Goal: Transaction & Acquisition: Purchase product/service

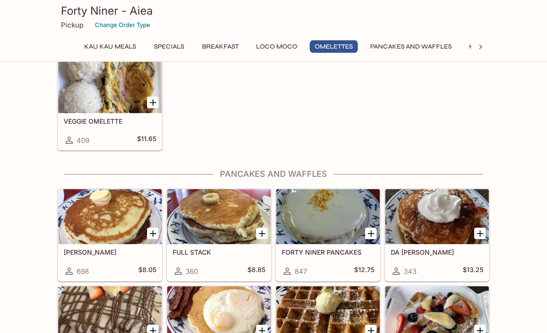
scroll to position [951, 0]
click at [476, 320] on div at bounding box center [436, 313] width 103 height 55
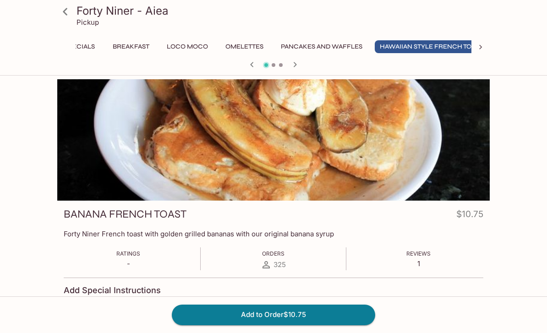
scroll to position [0, 110]
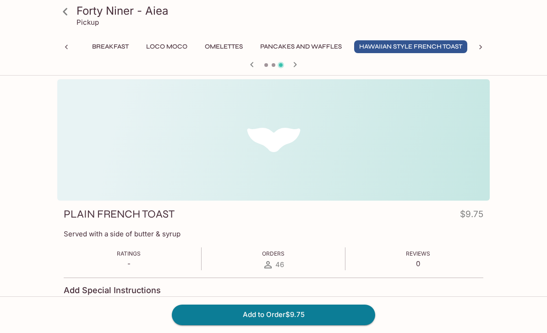
click at [110, 38] on div "Forty Niner - Aiea Pickup Kau Kau Meals Specials Breakfast Loco Moco Omelettes …" at bounding box center [274, 36] width 440 height 72
click at [107, 51] on button "Breakfast" at bounding box center [110, 46] width 47 height 13
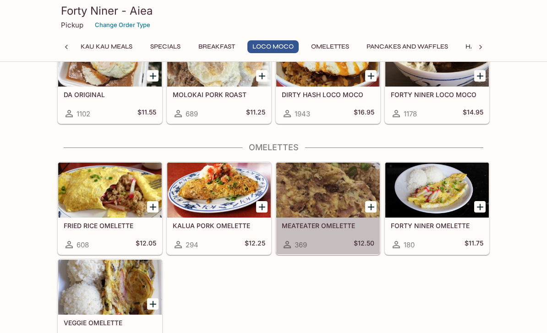
click at [336, 199] on div at bounding box center [327, 190] width 103 height 55
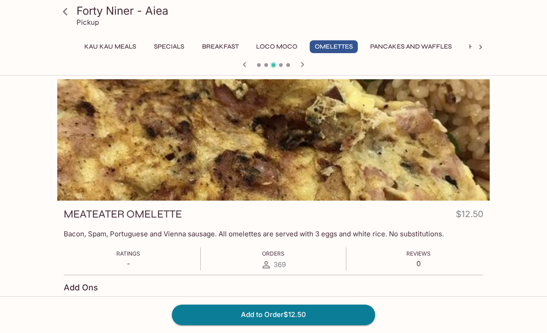
click at [325, 325] on button "Add to Order $12.50" at bounding box center [273, 314] width 203 height 20
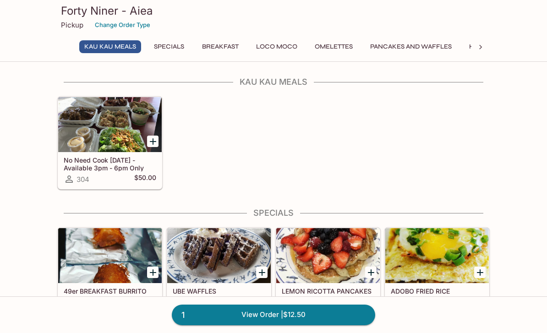
click at [227, 45] on button "Breakfast" at bounding box center [220, 46] width 47 height 13
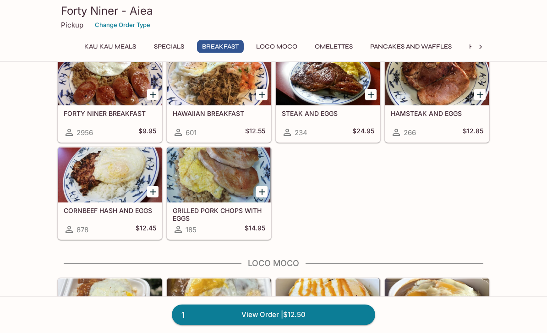
scroll to position [508, 0]
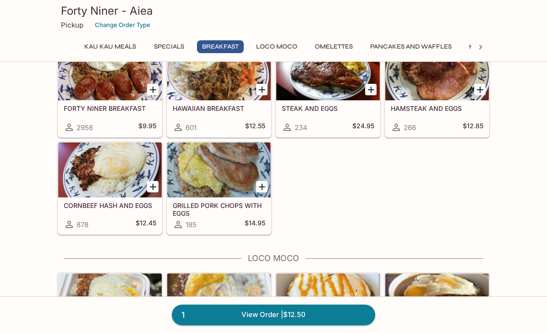
click at [106, 193] on div at bounding box center [109, 169] width 103 height 55
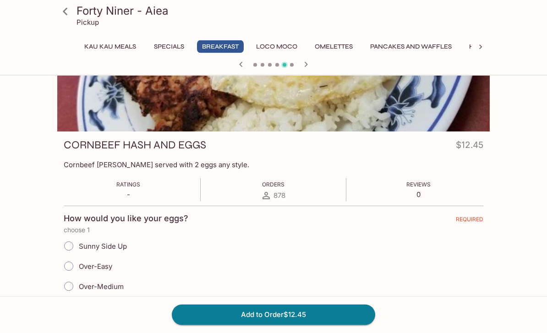
scroll to position [70, 0]
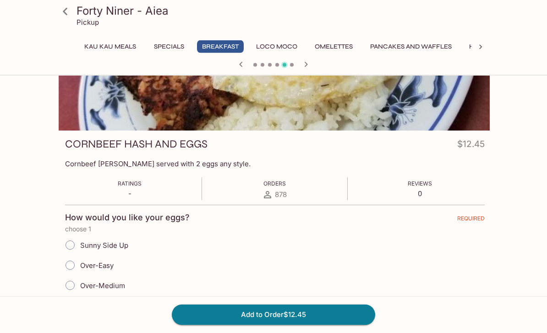
click at [73, 261] on input "Over-Easy" at bounding box center [69, 265] width 19 height 19
radio input "true"
click at [291, 325] on button "Add to Order $12.45" at bounding box center [273, 314] width 203 height 20
